Goal: Task Accomplishment & Management: Manage account settings

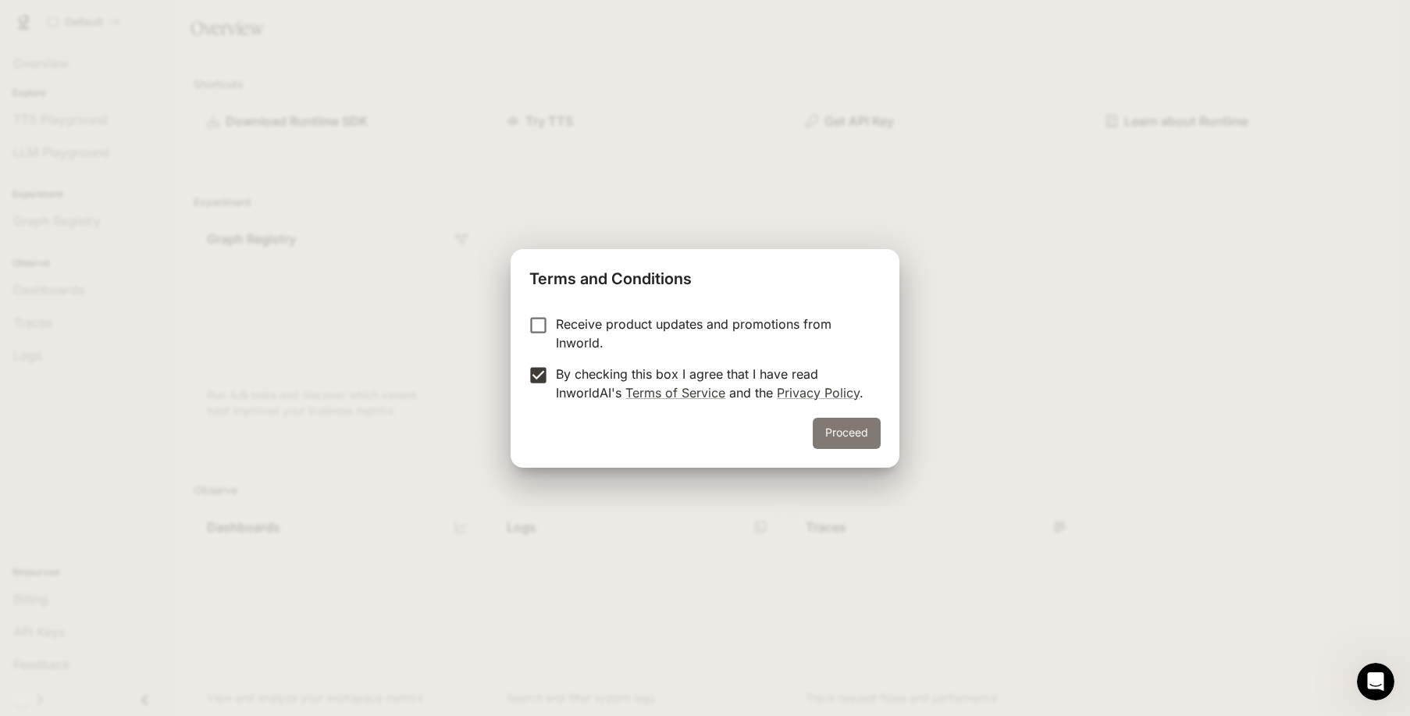
click at [835, 436] on button "Proceed" at bounding box center [847, 433] width 68 height 31
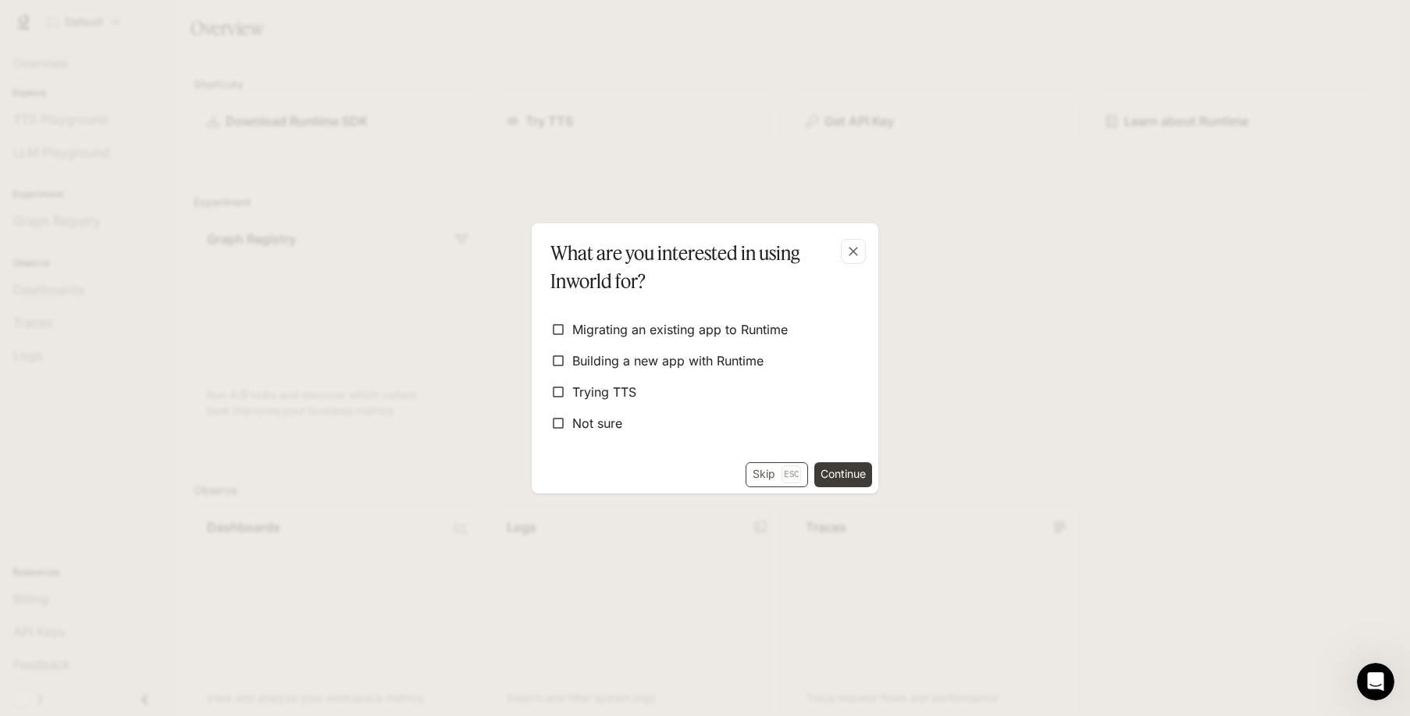
click at [767, 482] on button "Skip Esc" at bounding box center [777, 474] width 62 height 25
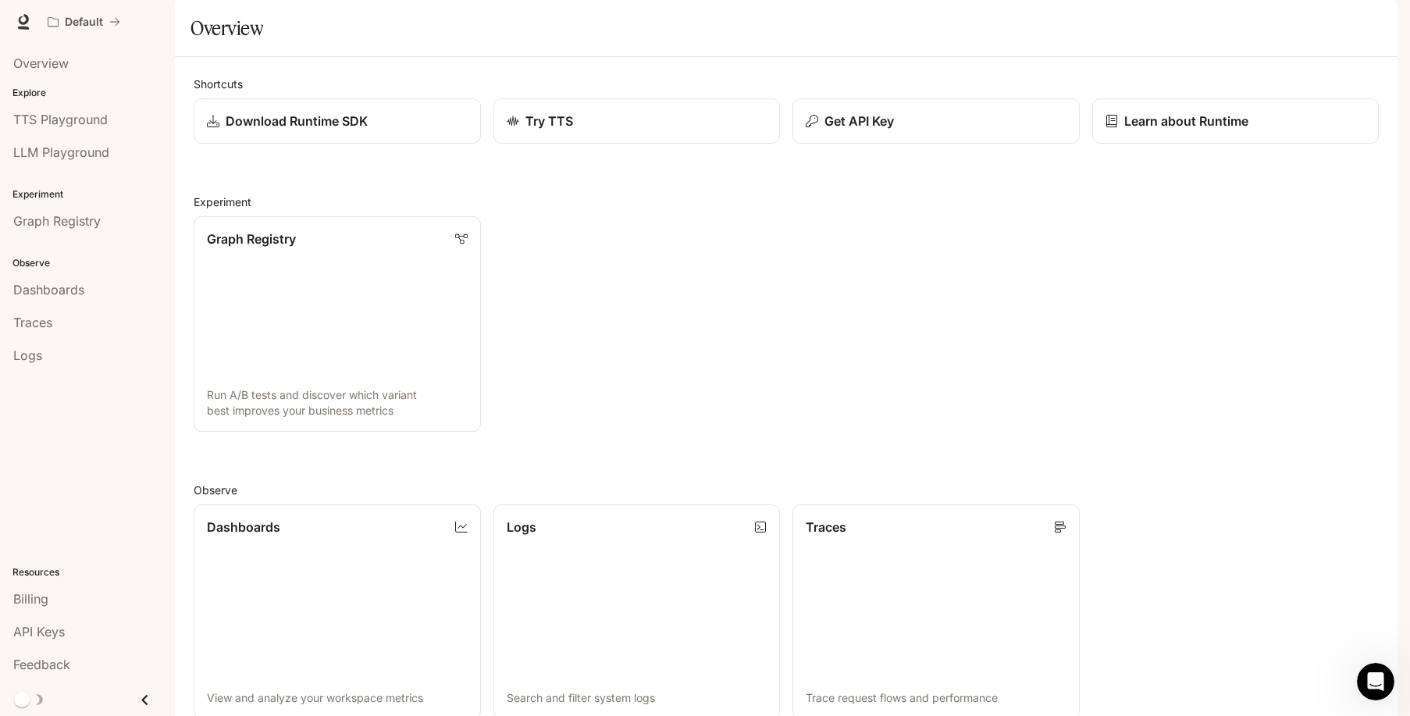
click at [1375, 34] on button "button" at bounding box center [1375, 21] width 31 height 31
click at [1238, 186] on span "Delete account" at bounding box center [1277, 194] width 201 height 16
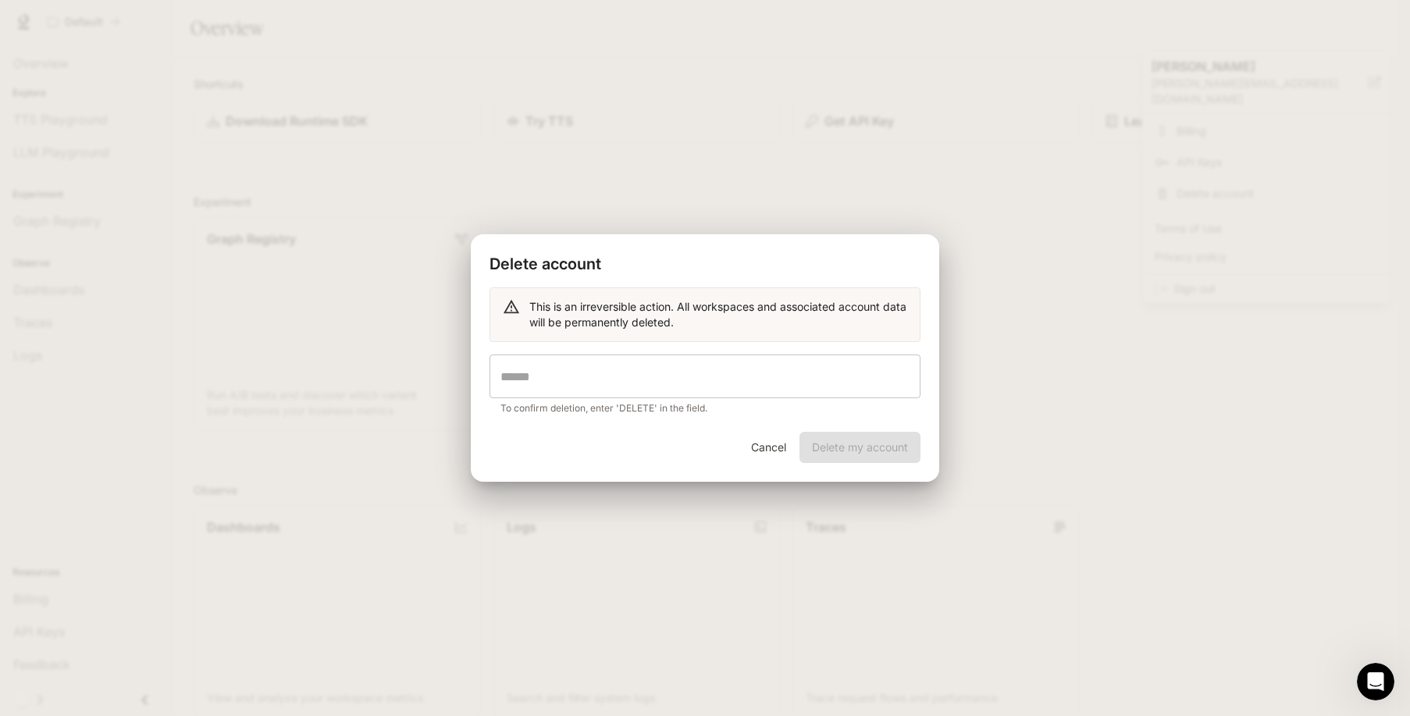
click at [783, 362] on input "text" at bounding box center [705, 376] width 431 height 44
type input "*"
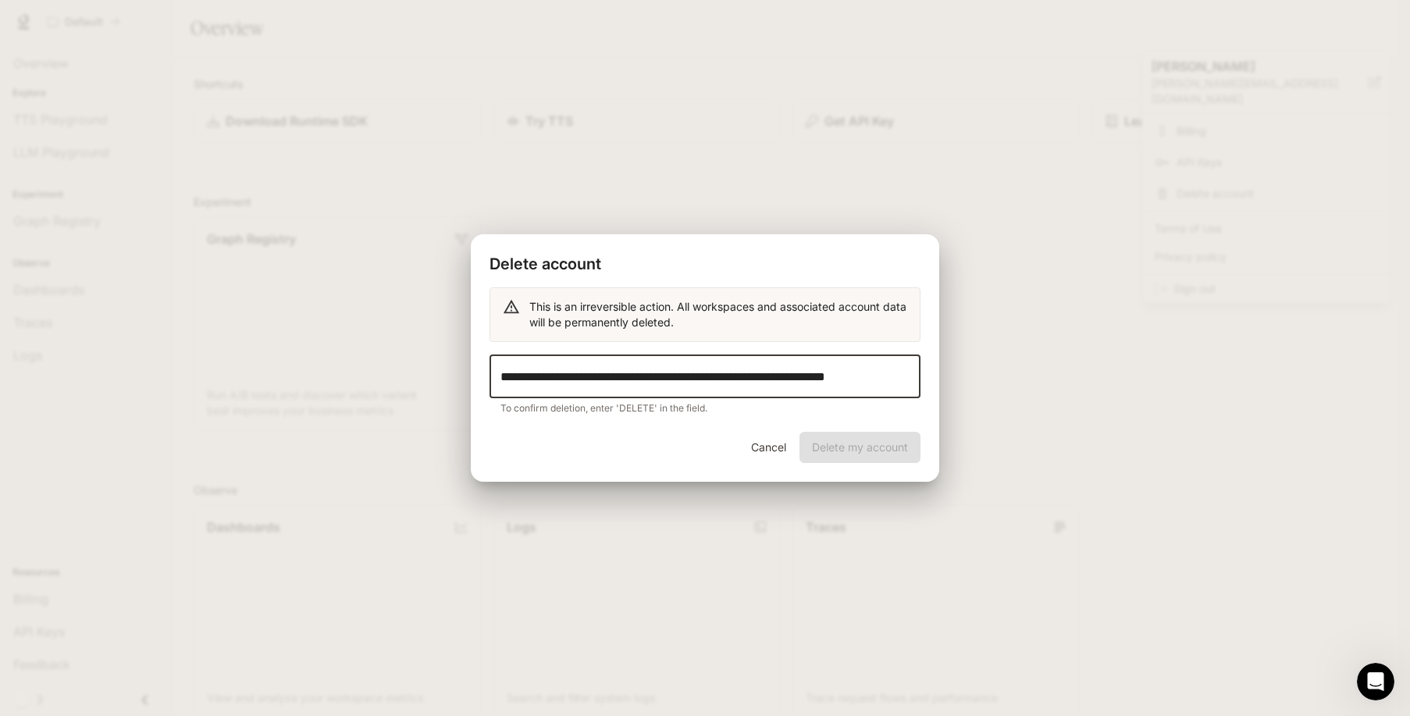
scroll to position [0, 87]
click at [871, 457] on div "Cancel Delete my account" at bounding box center [705, 457] width 468 height 50
drag, startPoint x: 513, startPoint y: 376, endPoint x: 1066, endPoint y: 375, distance: 552.8
click at [1066, 375] on div "**********" at bounding box center [705, 358] width 1410 height 716
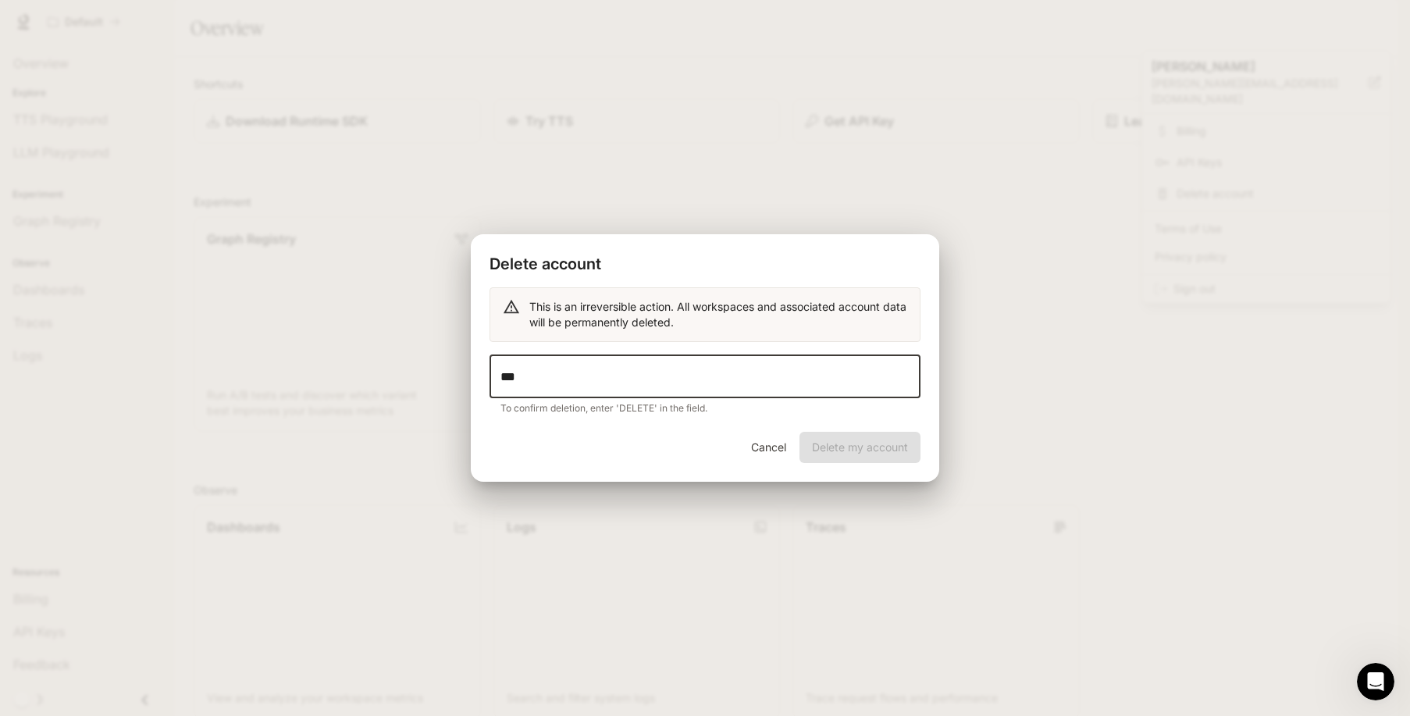
scroll to position [0, 0]
type input "*"
type input "******"
click at [878, 455] on button "Delete my account" at bounding box center [860, 447] width 121 height 31
